Goal: Transaction & Acquisition: Obtain resource

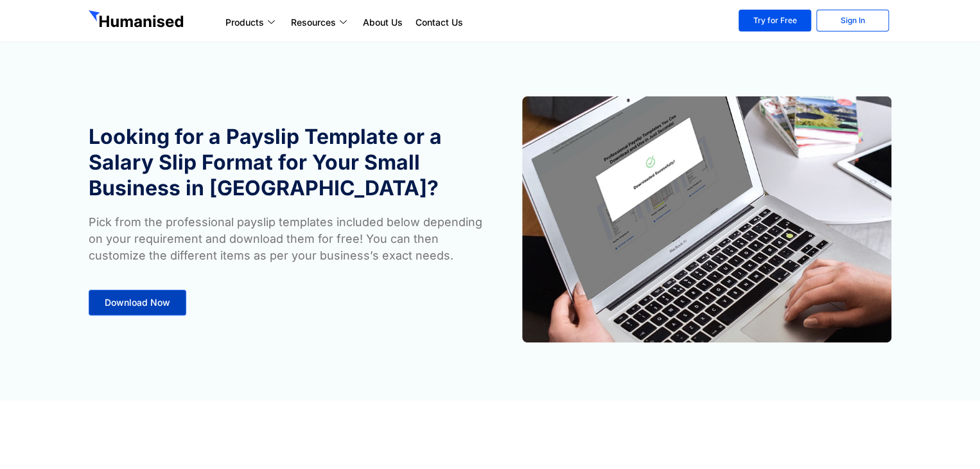
click at [144, 302] on span "Download Now" at bounding box center [138, 302] width 66 height 9
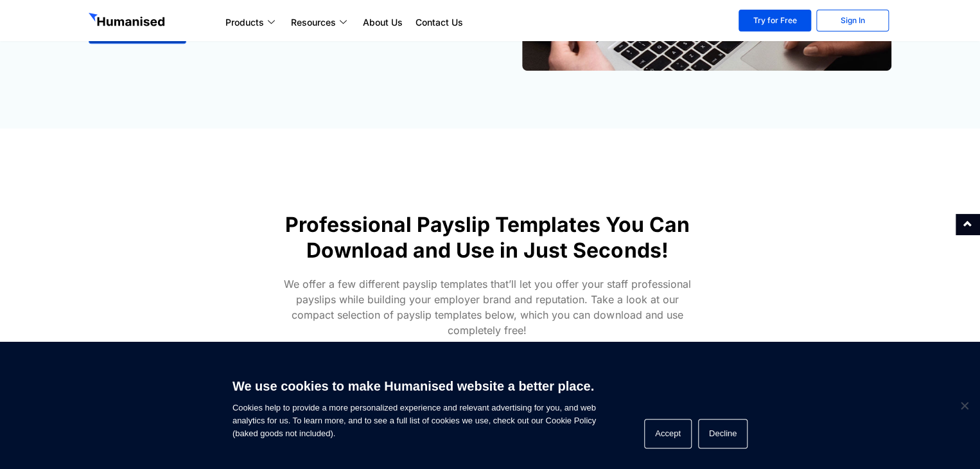
scroll to position [207, 0]
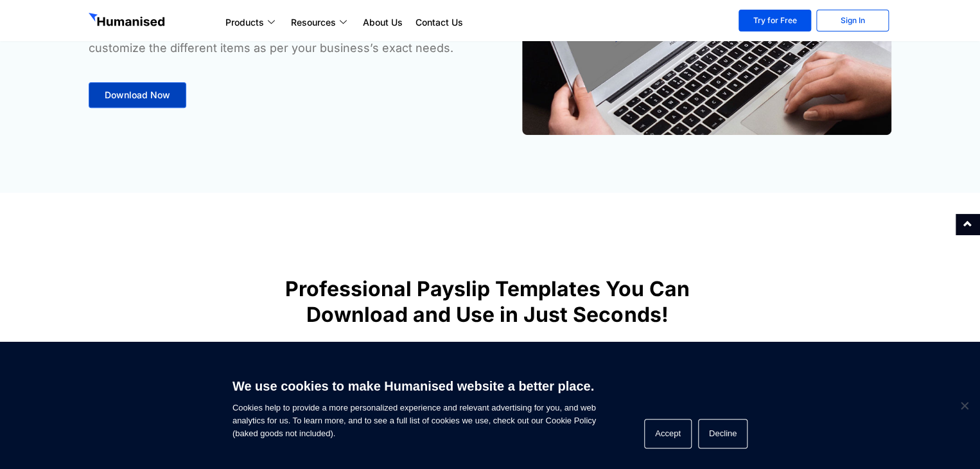
click at [150, 94] on span "Download Now" at bounding box center [138, 95] width 66 height 9
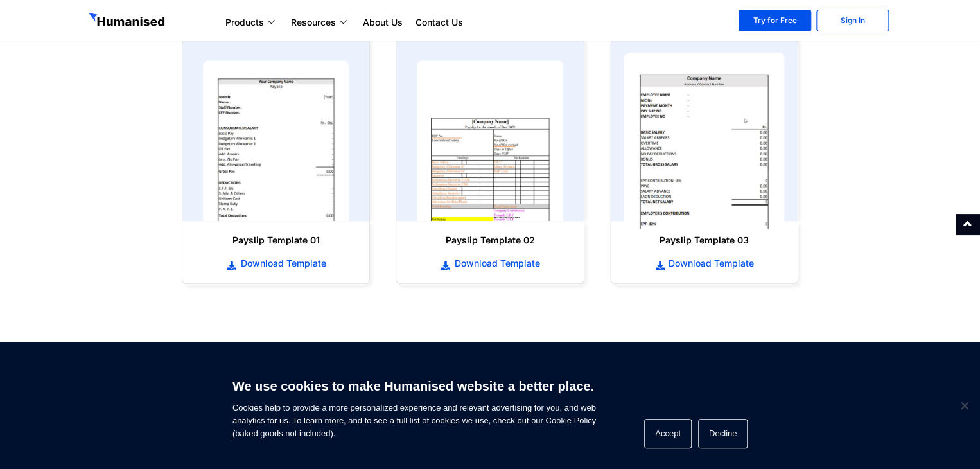
scroll to position [657, 0]
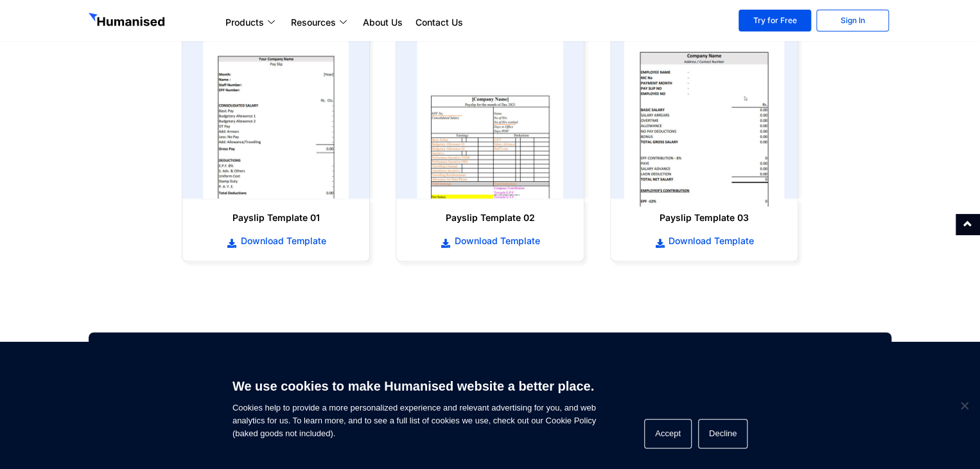
click at [723, 132] on img at bounding box center [704, 118] width 161 height 177
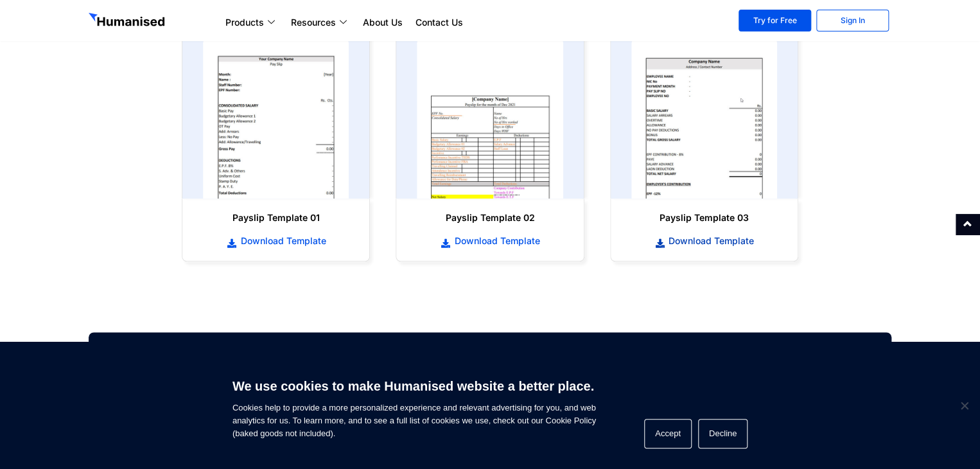
click at [709, 242] on span "Download Template" at bounding box center [709, 240] width 89 height 13
click at [701, 240] on span "Download Template" at bounding box center [709, 240] width 89 height 13
click at [508, 238] on span "Download Template" at bounding box center [495, 240] width 89 height 13
